Goal: Information Seeking & Learning: Learn about a topic

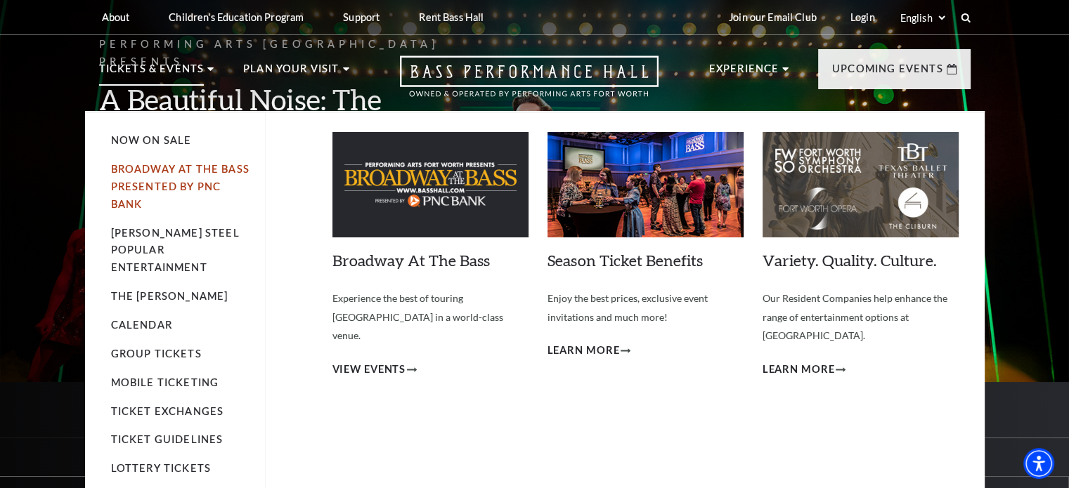
click at [141, 174] on link "Broadway At The Bass presented by PNC Bank" at bounding box center [180, 186] width 138 height 47
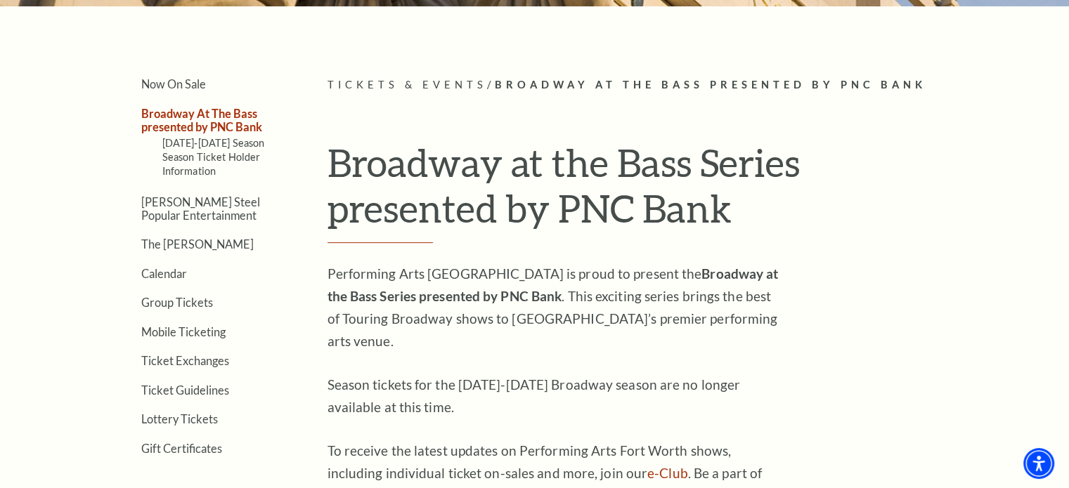
scroll to position [296, 0]
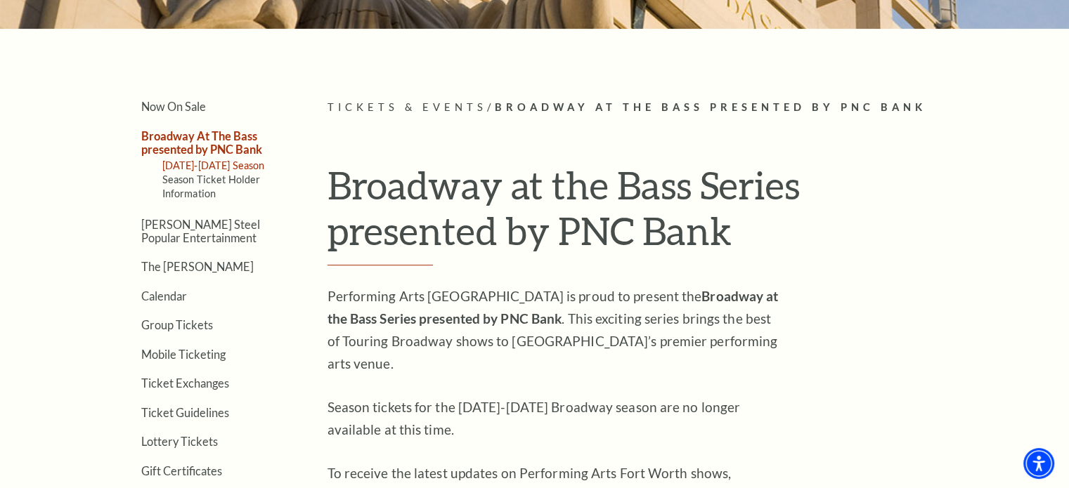
click at [212, 164] on link "[DATE]-[DATE] Season" at bounding box center [213, 166] width 103 height 12
